Goal: Task Accomplishment & Management: Manage account settings

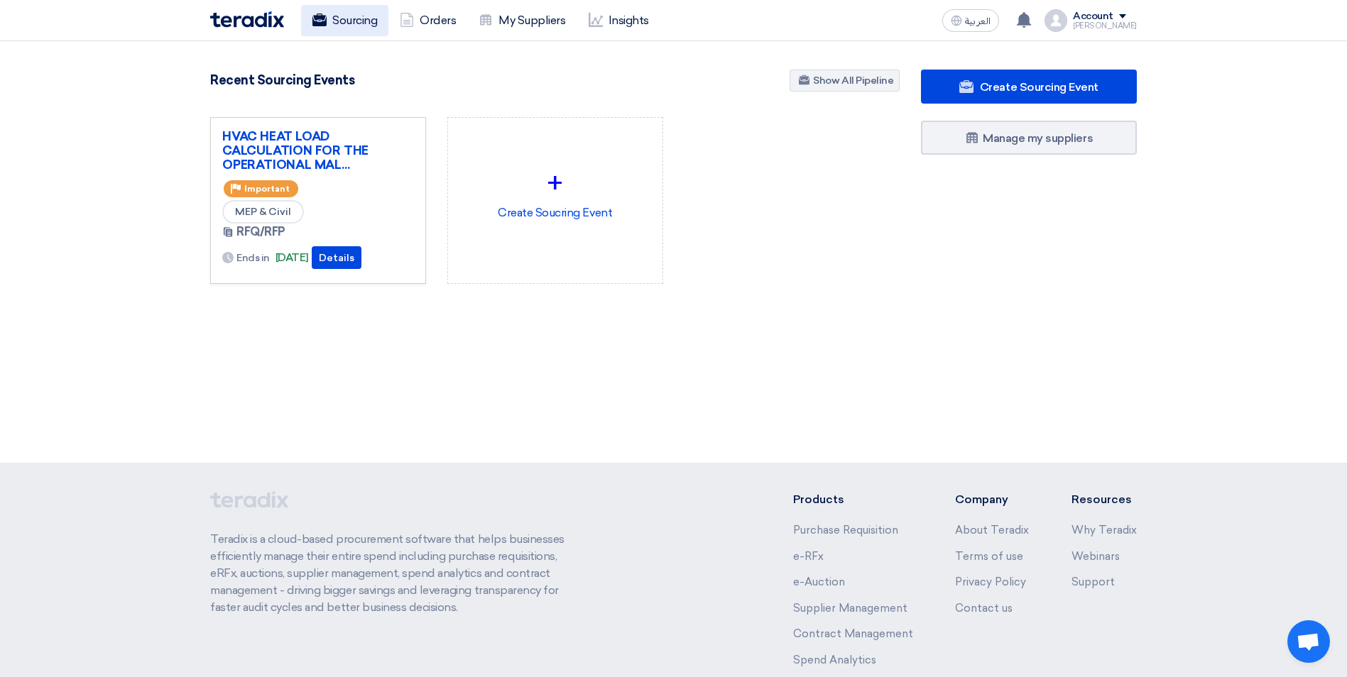
click at [357, 23] on link "Sourcing" at bounding box center [344, 20] width 87 height 31
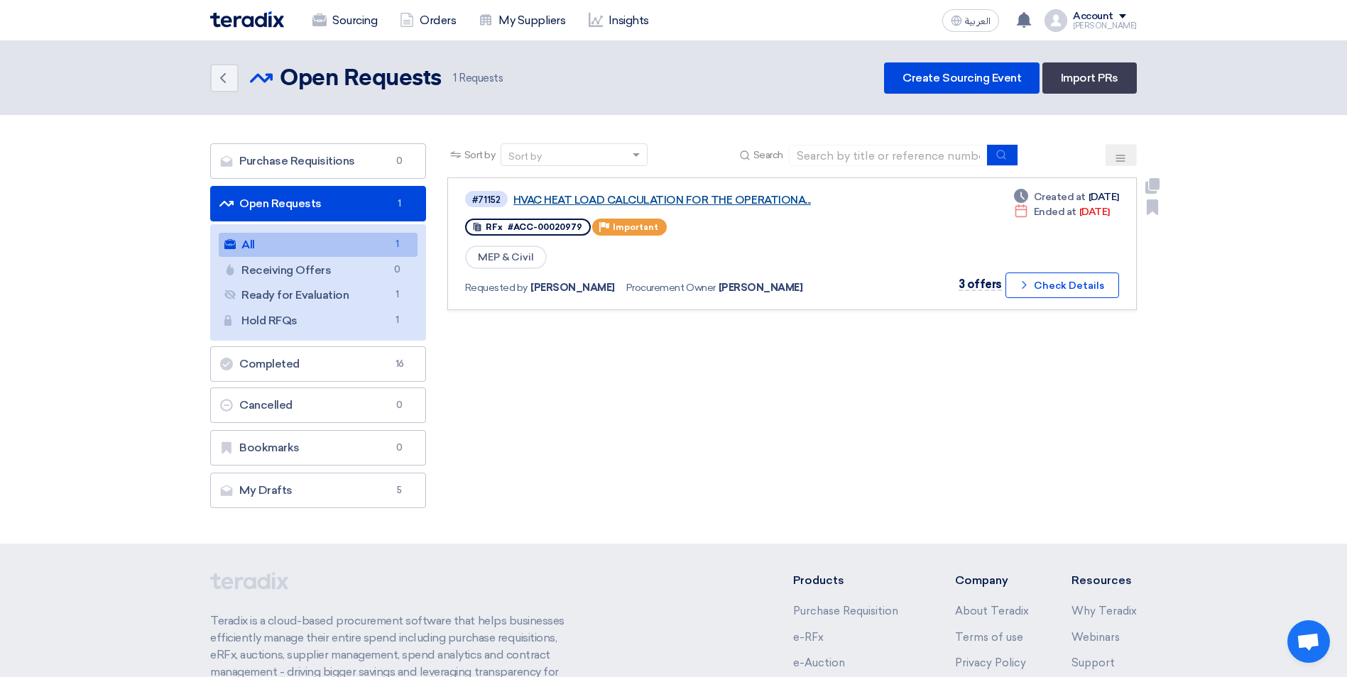
click at [708, 201] on link "HVAC HEAT LOAD CALCULATION FOR THE OPERATIONA..." at bounding box center [690, 200] width 355 height 13
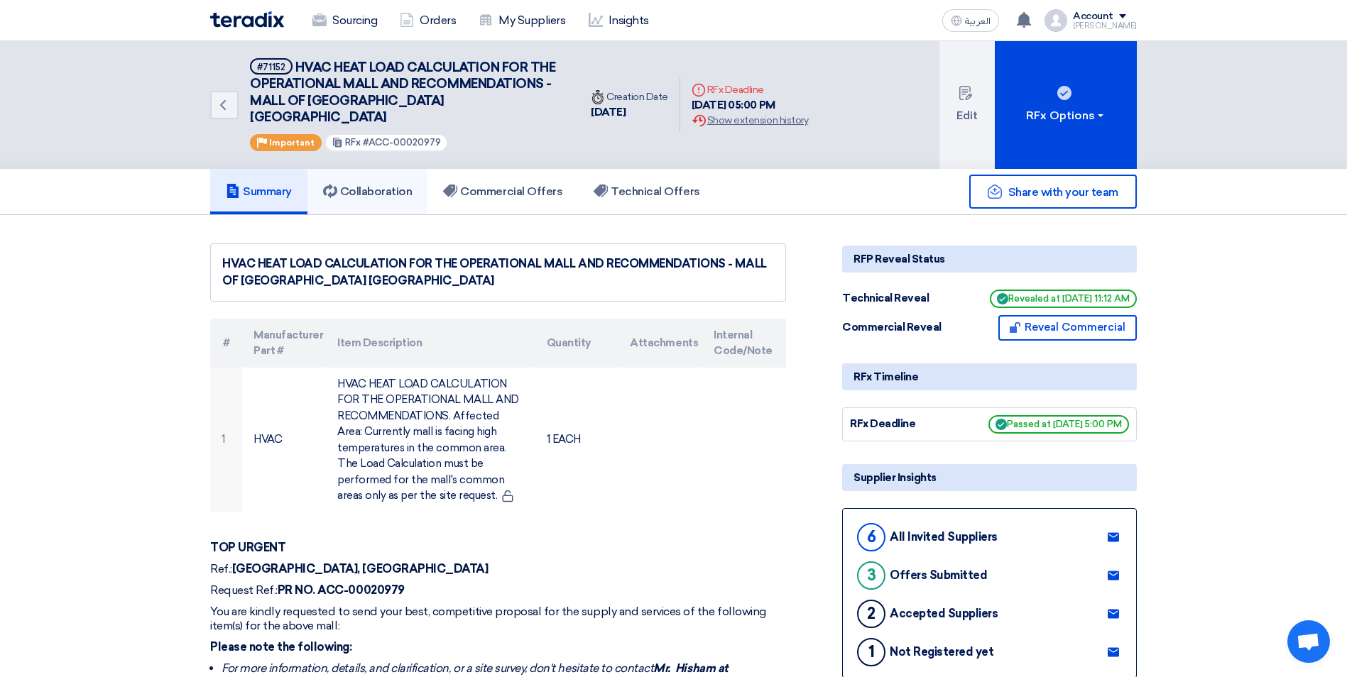
click at [382, 185] on link "Collaboration" at bounding box center [367, 191] width 121 height 45
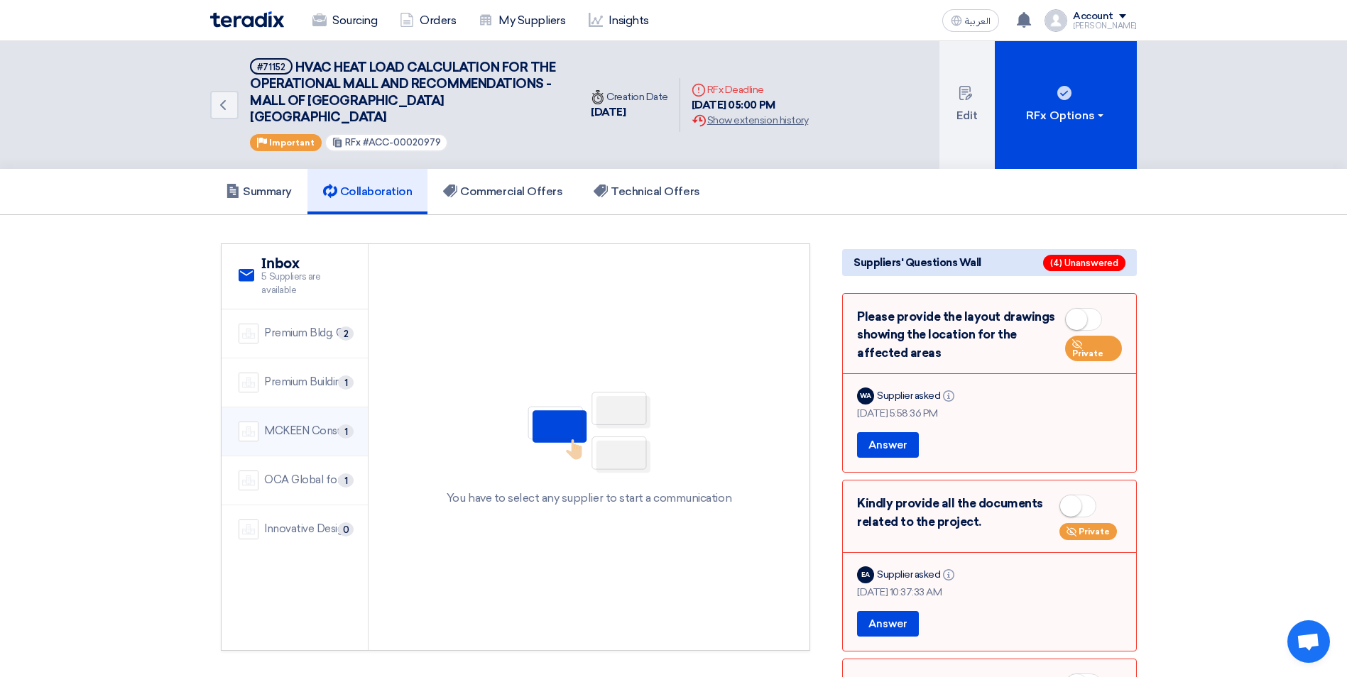
click at [293, 426] on li "[PERSON_NAME] Consult 1" at bounding box center [295, 432] width 146 height 49
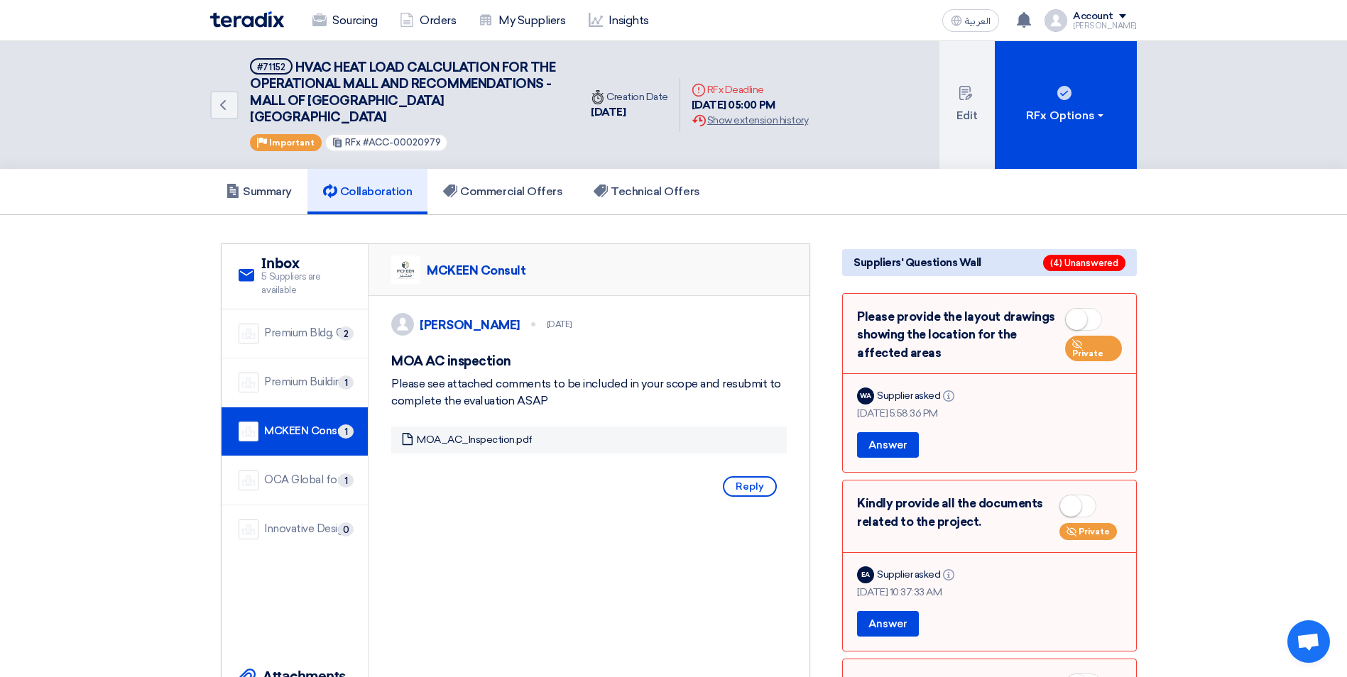
click at [278, 376] on li "Premium Building Company 1" at bounding box center [295, 383] width 146 height 49
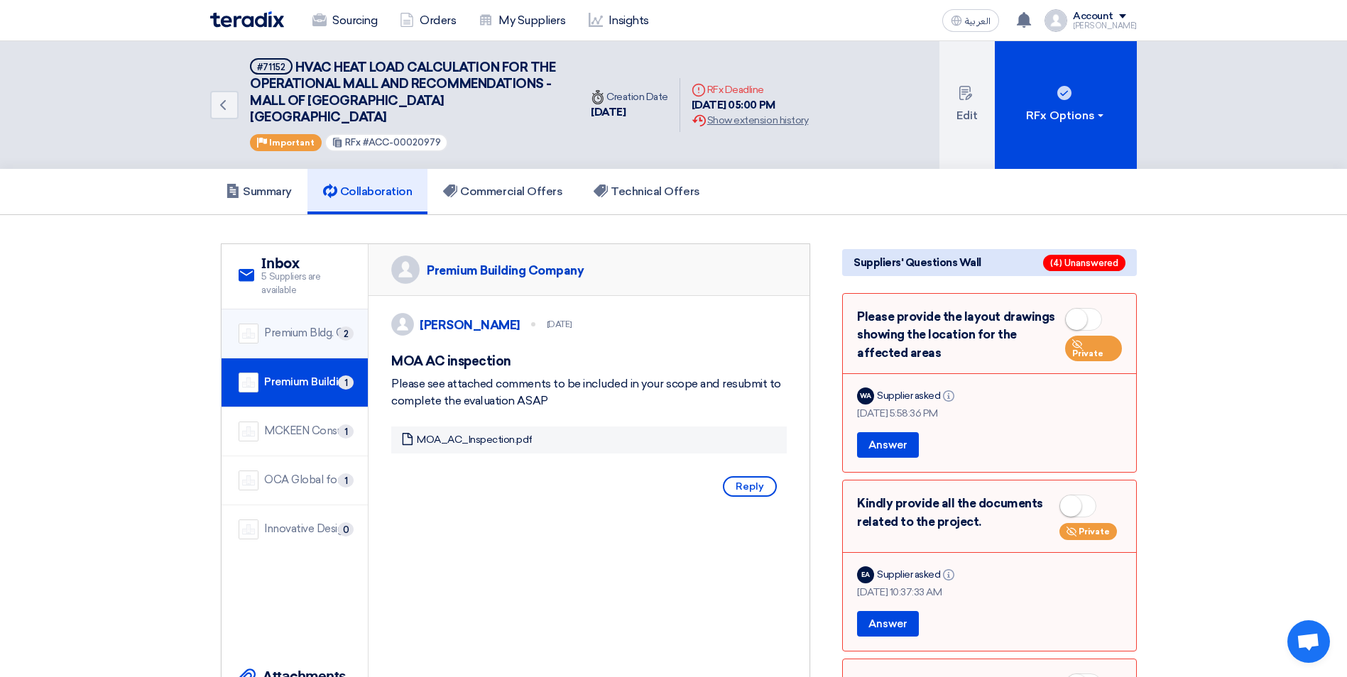
click at [299, 328] on li "Premium Bldg. Co. For Trading 2" at bounding box center [295, 334] width 146 height 49
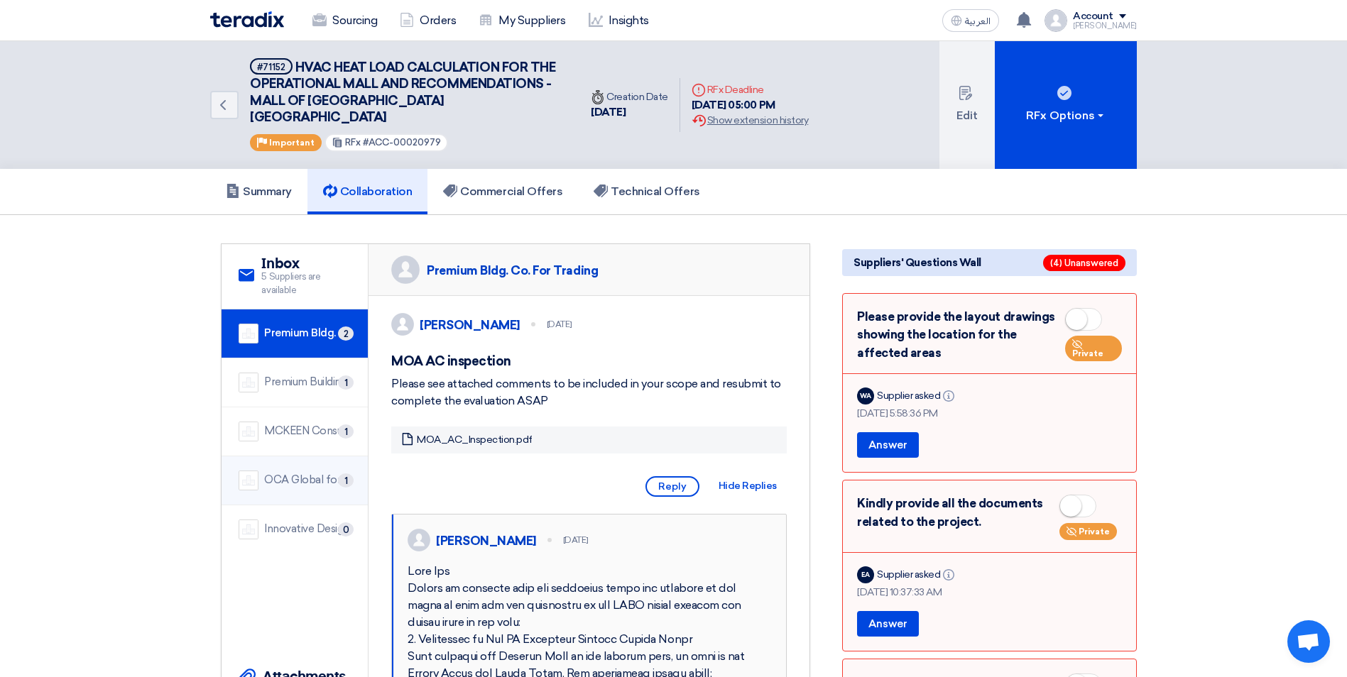
click at [301, 475] on li "OCA Global for Inspection 1" at bounding box center [295, 481] width 146 height 49
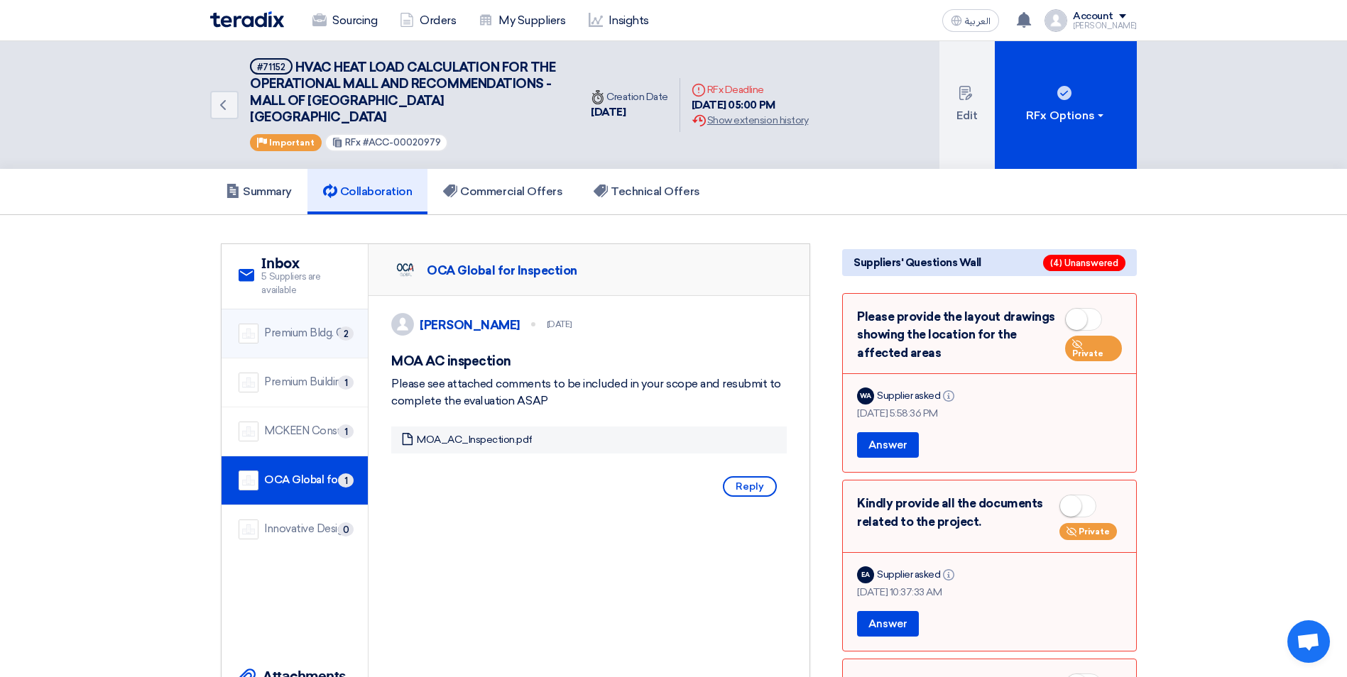
drag, startPoint x: 315, startPoint y: 319, endPoint x: 316, endPoint y: 340, distance: 21.3
click at [315, 325] on div "Premium Bldg. Co. For Trading" at bounding box center [307, 333] width 87 height 16
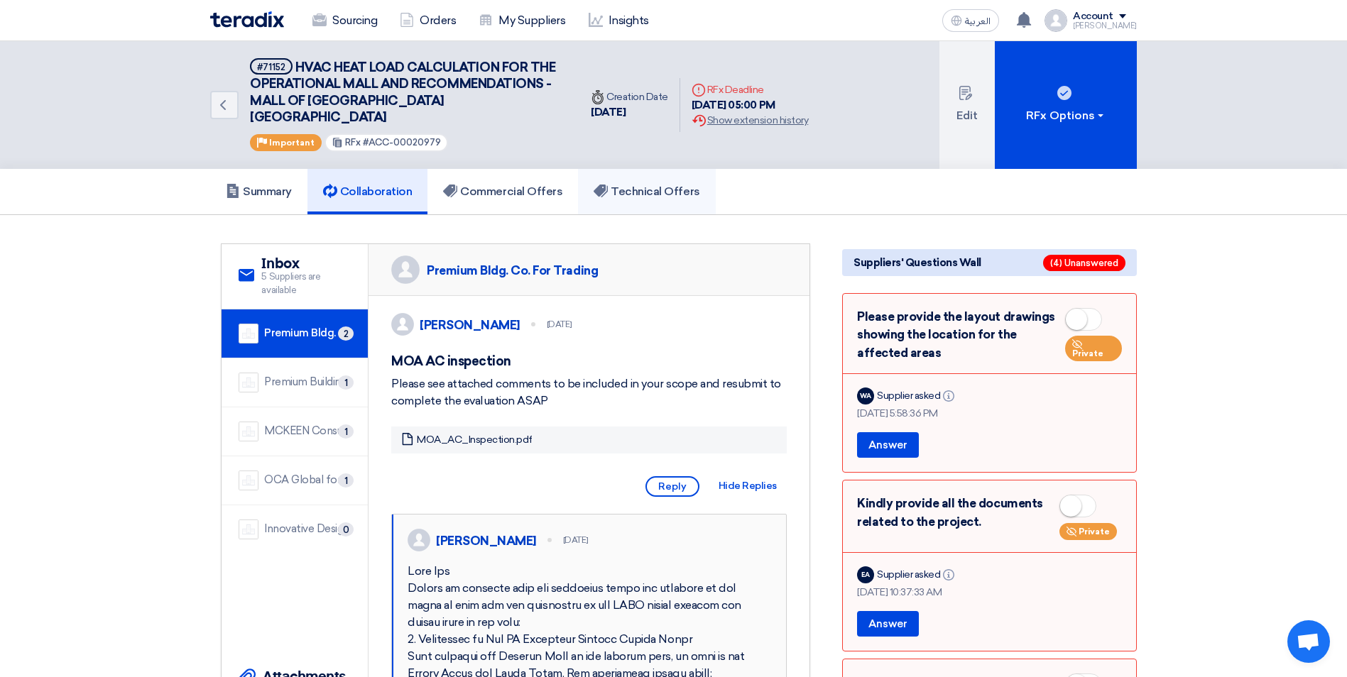
click at [616, 185] on h5 "Technical Offers" at bounding box center [647, 192] width 106 height 14
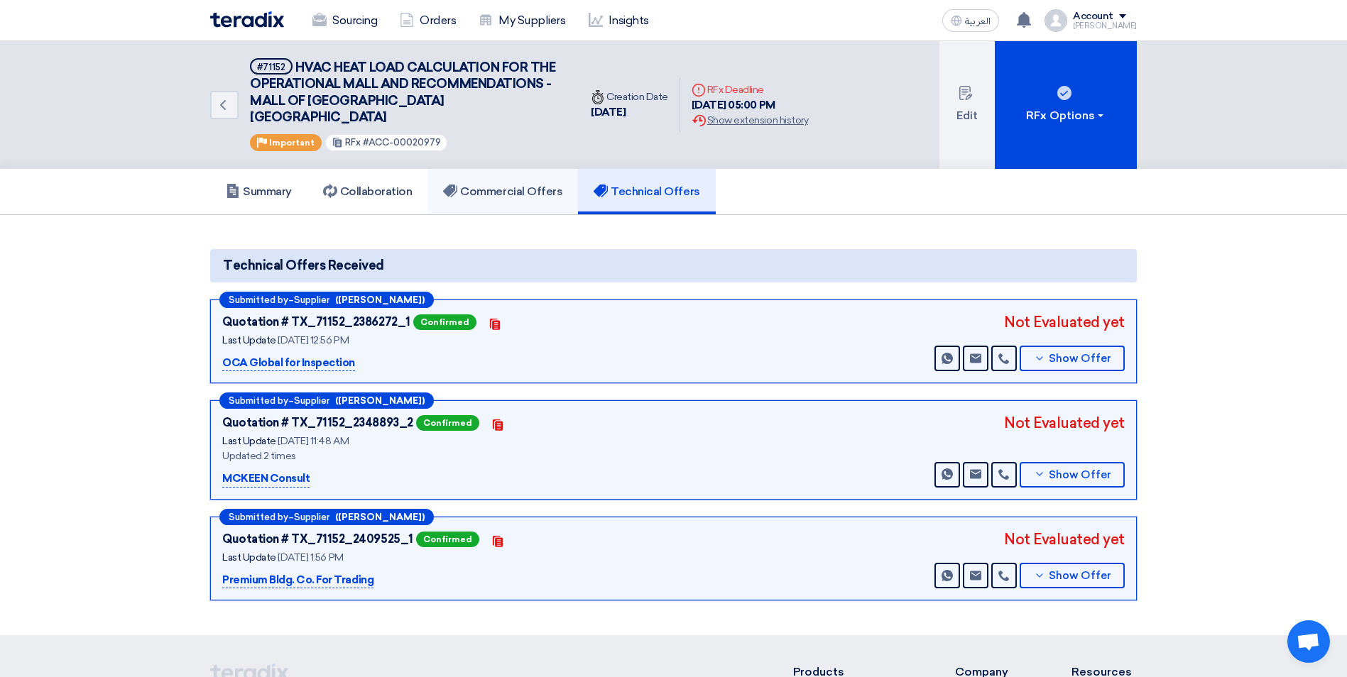
click at [499, 185] on h5 "Commercial Offers" at bounding box center [502, 192] width 119 height 14
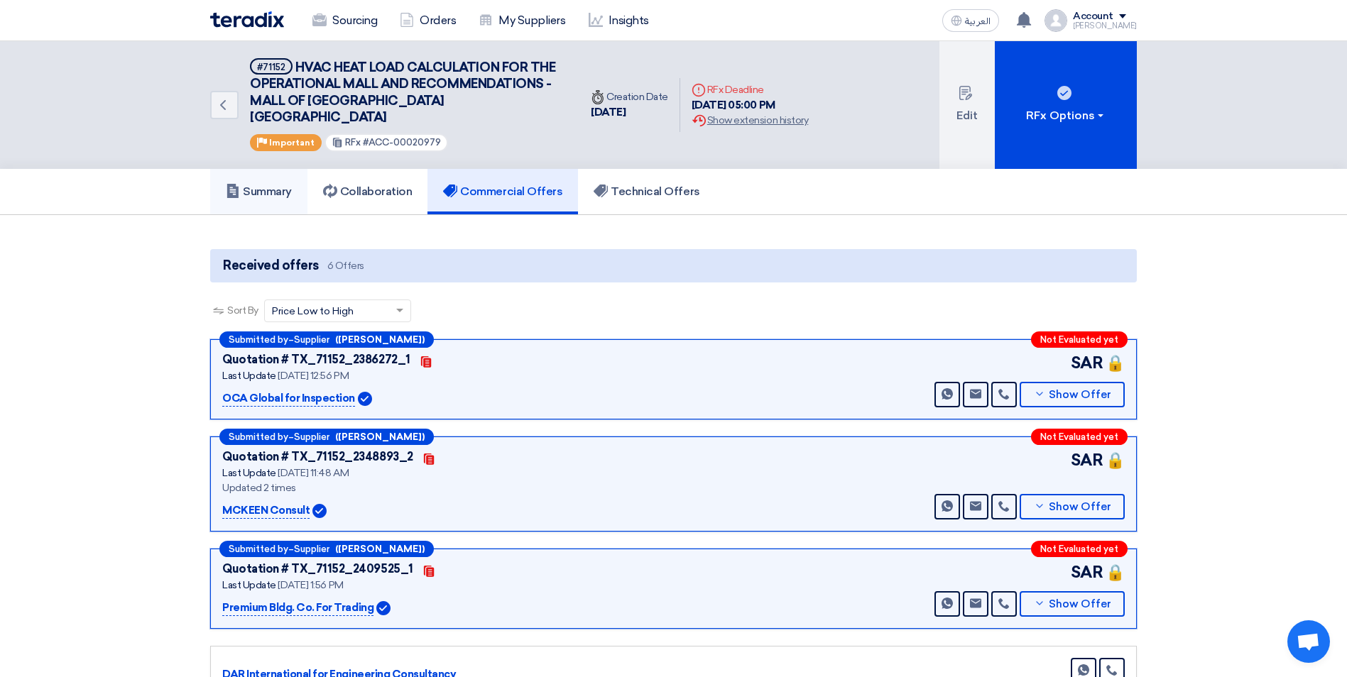
click at [262, 185] on h5 "Summary" at bounding box center [259, 192] width 66 height 14
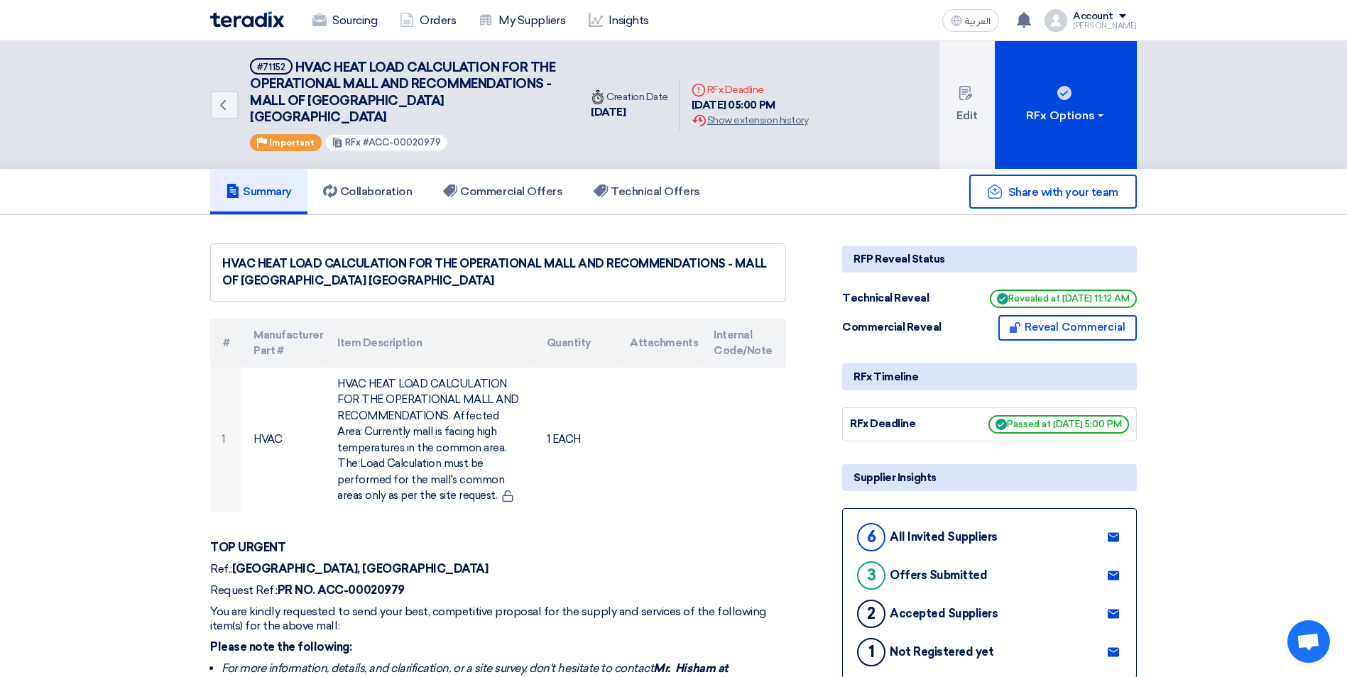
click at [1116, 571] on use at bounding box center [1113, 575] width 11 height 9
click at [970, 111] on button "Edit" at bounding box center [966, 105] width 55 height 128
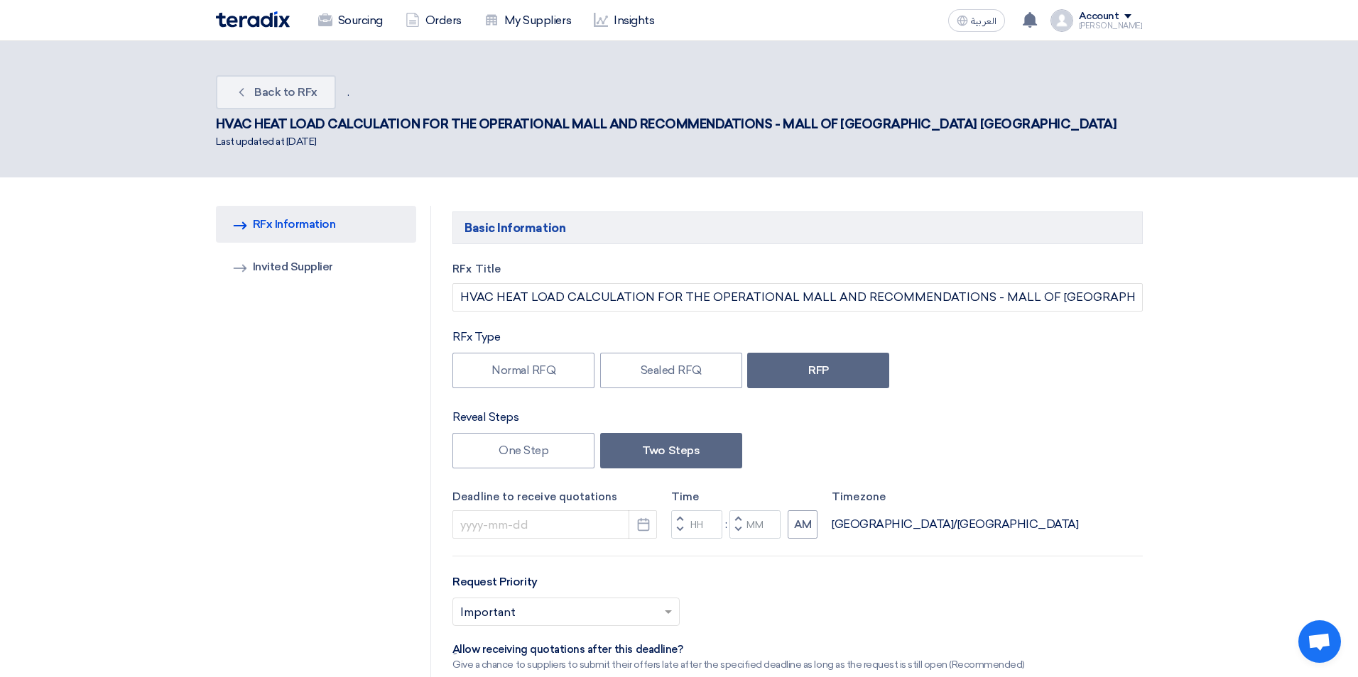
type input "[DATE]"
type input "05"
type input "00"
click at [641, 511] on button "Pick a date" at bounding box center [637, 525] width 28 height 28
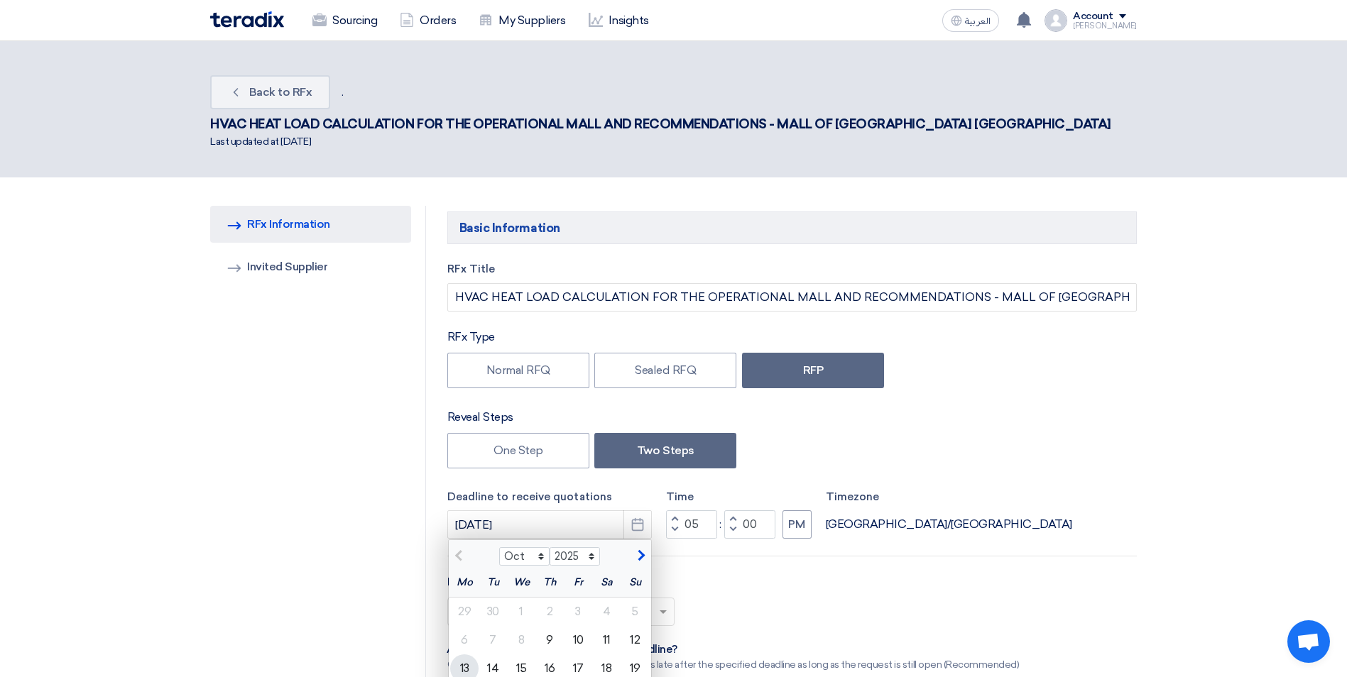
click at [469, 655] on div "13" at bounding box center [464, 669] width 28 height 28
type input "[DATE]"
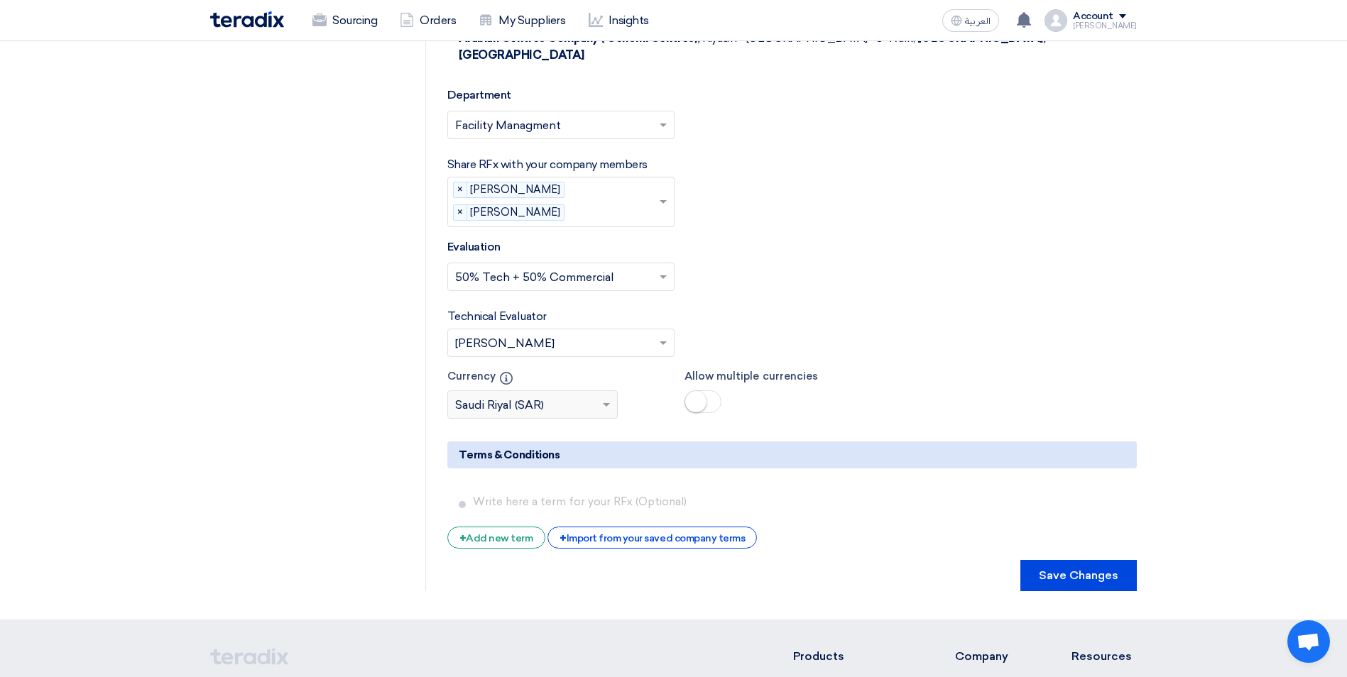
scroll to position [2439, 0]
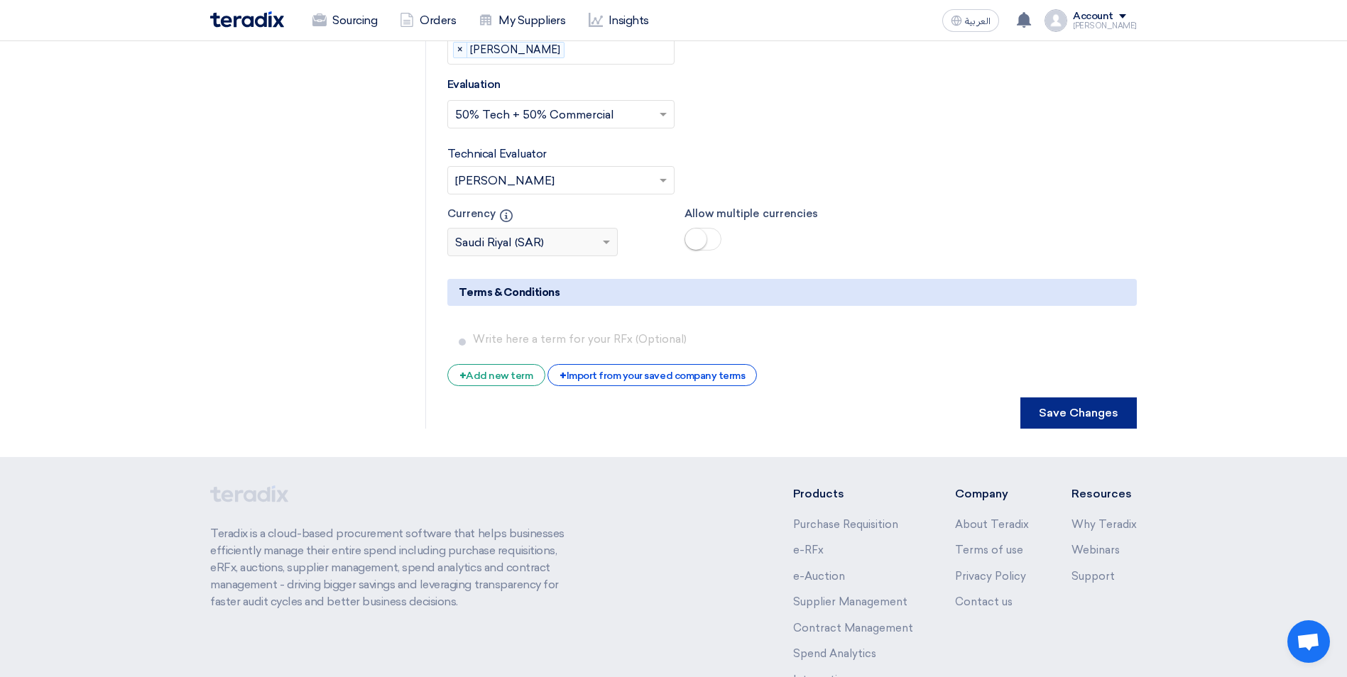
click at [1083, 398] on button "Save Changes" at bounding box center [1078, 413] width 116 height 31
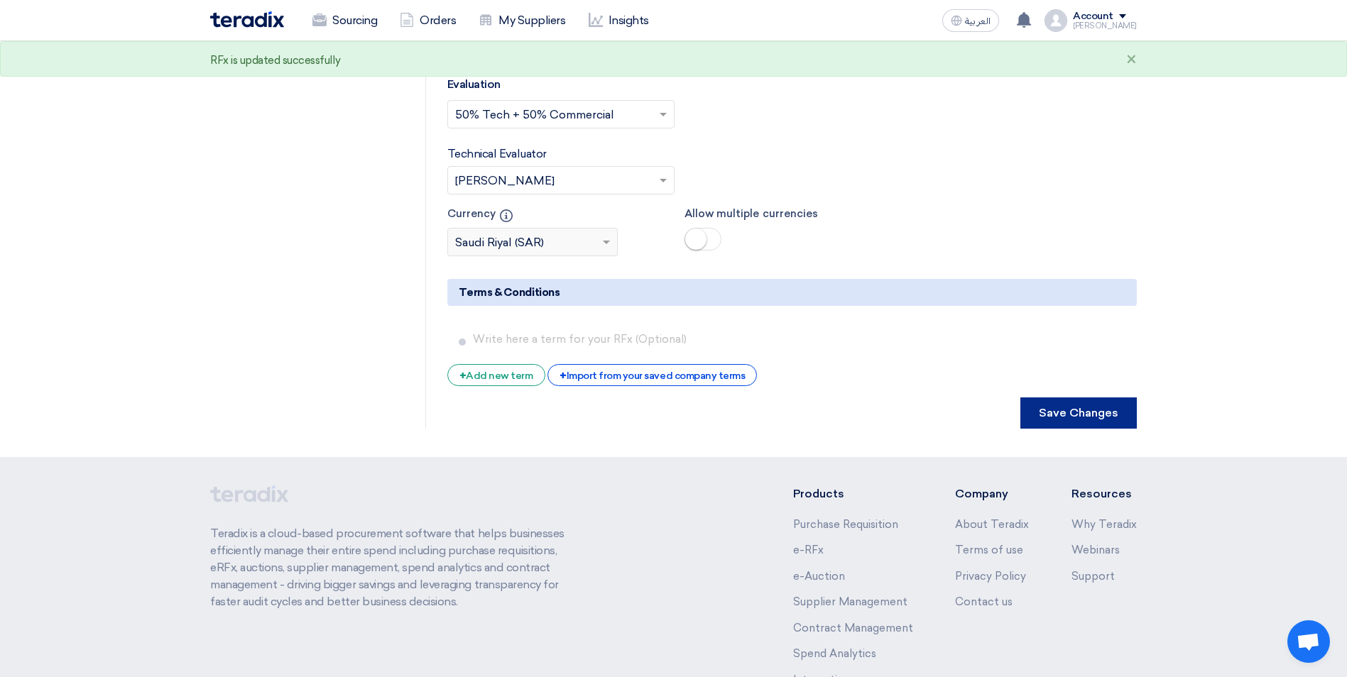
scroll to position [0, 0]
